Goal: Task Accomplishment & Management: Use online tool/utility

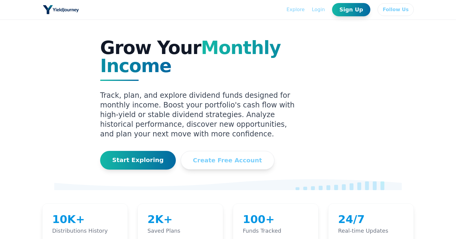
click at [296, 8] on div "Explore Login Sign Up Follow Us" at bounding box center [228, 9] width 386 height 19
click at [301, 9] on link "Explore" at bounding box center [295, 9] width 18 height 7
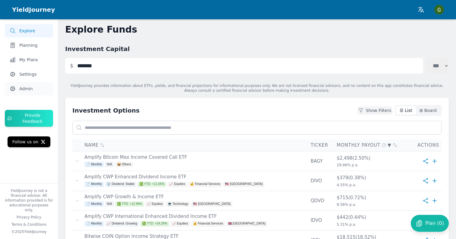
click at [17, 87] on link "Admin" at bounding box center [29, 88] width 48 height 13
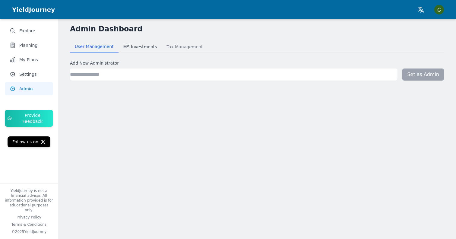
click at [134, 51] on button "MS Investments" at bounding box center [140, 46] width 43 height 11
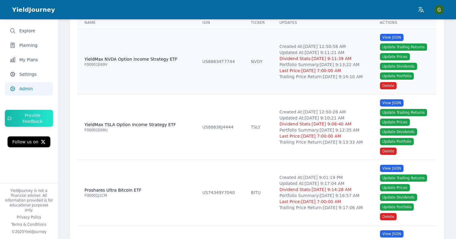
scroll to position [199, 0]
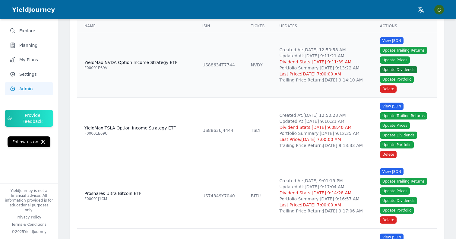
click at [388, 71] on button "Update Dividends" at bounding box center [398, 69] width 37 height 7
click at [392, 59] on button "Update Prices" at bounding box center [395, 59] width 30 height 7
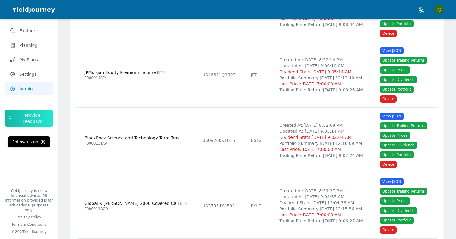
scroll to position [4932, 0]
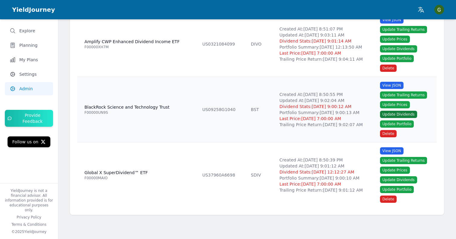
click at [390, 115] on button "Update Dividends" at bounding box center [398, 114] width 37 height 7
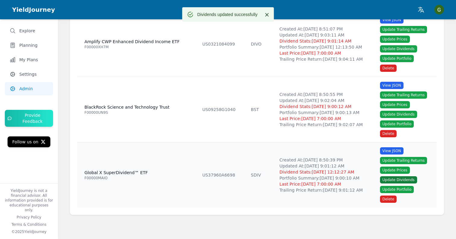
click at [391, 179] on button "Update Dividends" at bounding box center [398, 179] width 37 height 7
click at [398, 170] on button "Update Prices" at bounding box center [395, 169] width 30 height 7
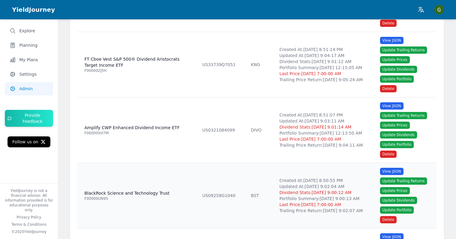
scroll to position [4832, 0]
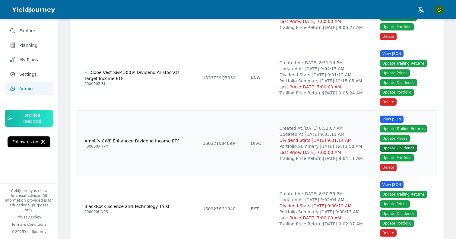
click at [395, 147] on button "Update Dividends" at bounding box center [398, 147] width 37 height 7
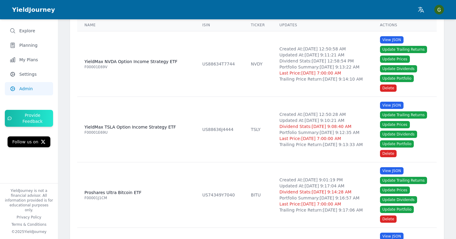
scroll to position [8, 0]
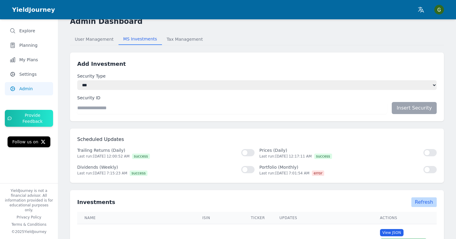
click at [424, 201] on button "Refresh" at bounding box center [423, 202] width 25 height 10
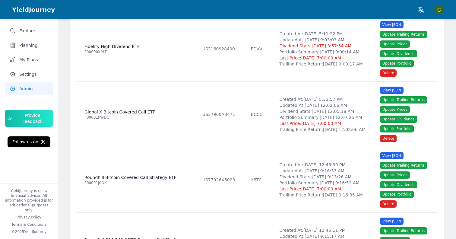
scroll to position [3037, 0]
